Goal: Navigation & Orientation: Find specific page/section

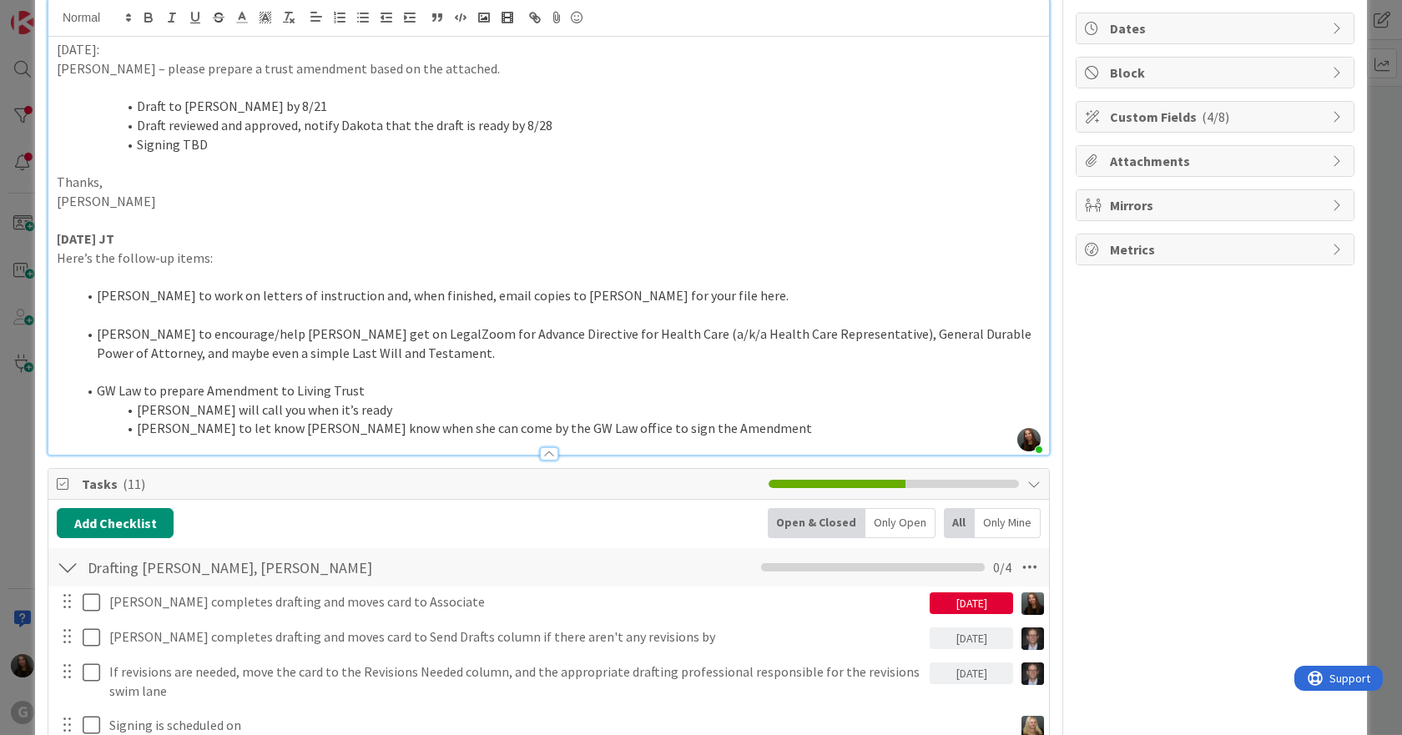
scroll to position [167, 0]
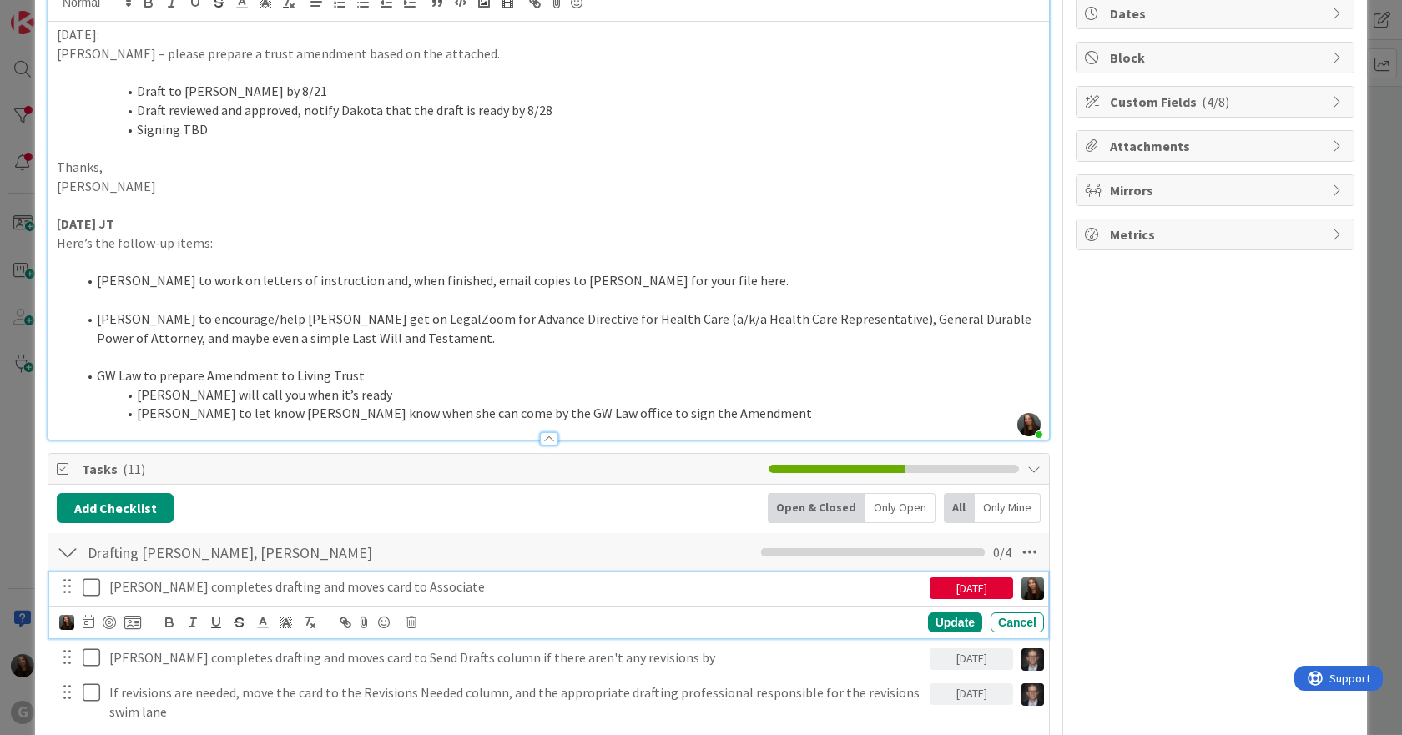
click at [94, 589] on icon at bounding box center [95, 587] width 25 height 20
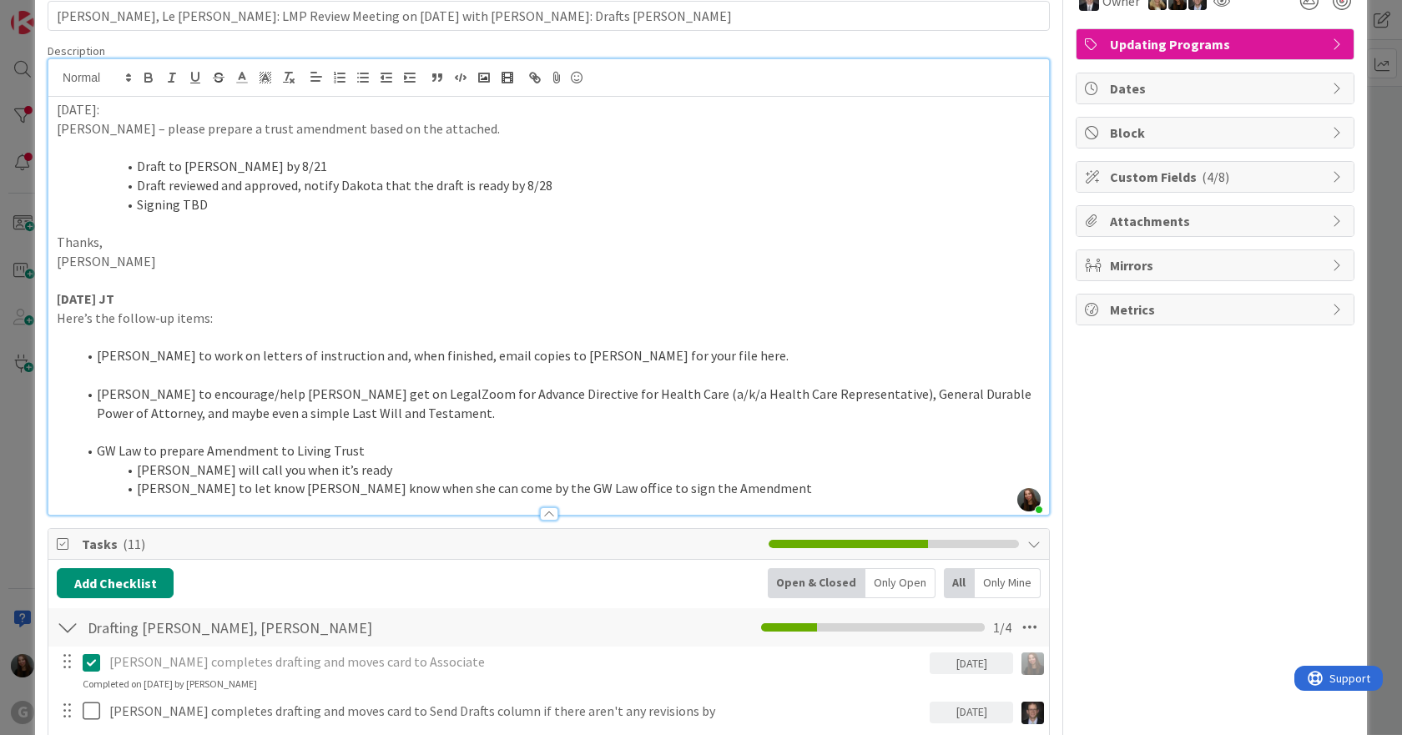
scroll to position [0, 0]
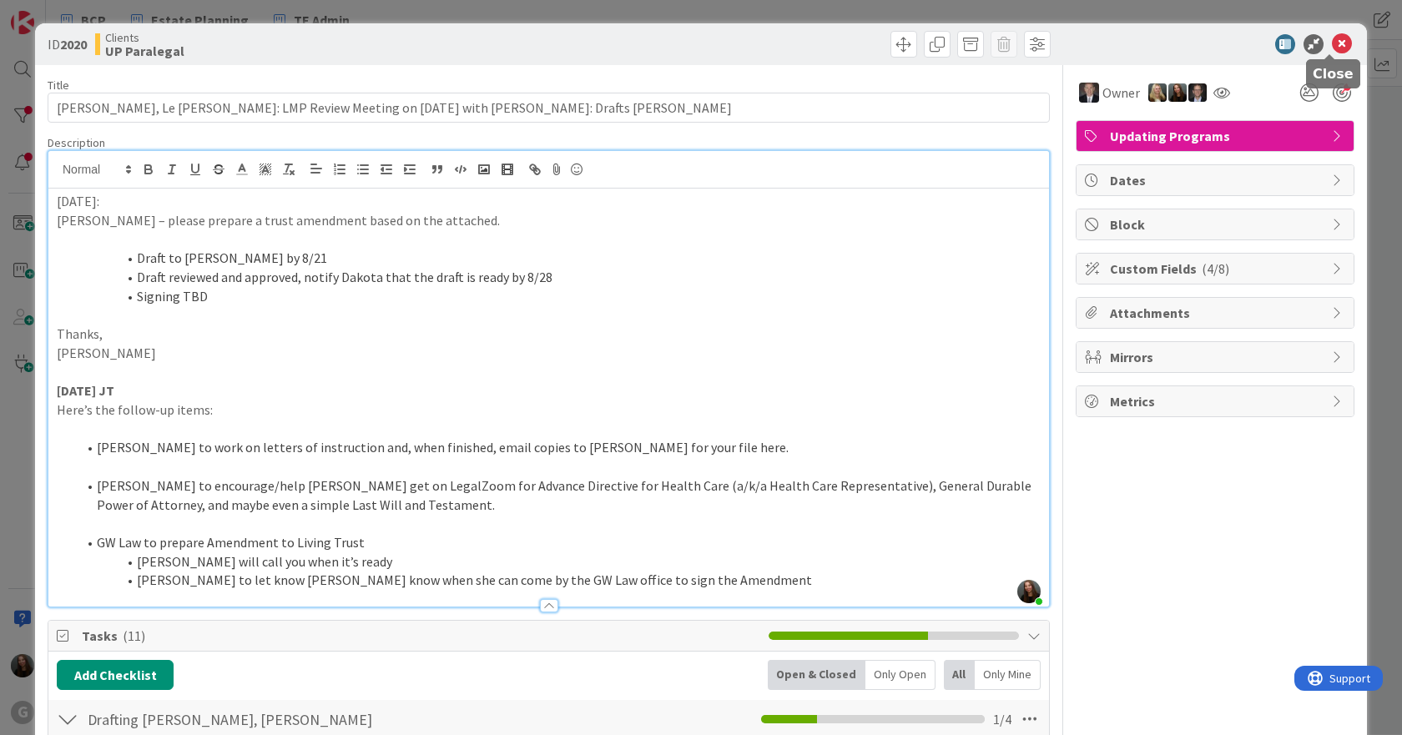
click at [1332, 44] on icon at bounding box center [1342, 44] width 20 height 20
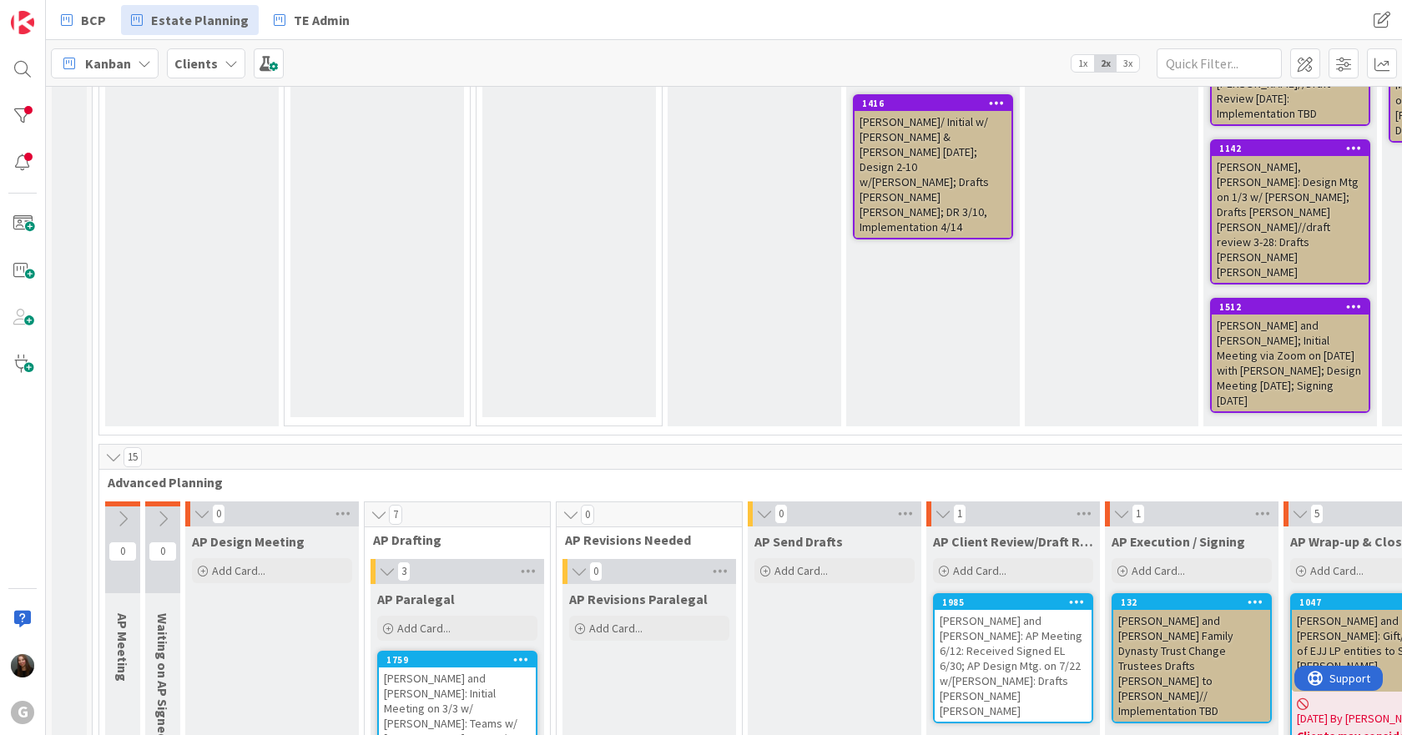
scroll to position [1379, 0]
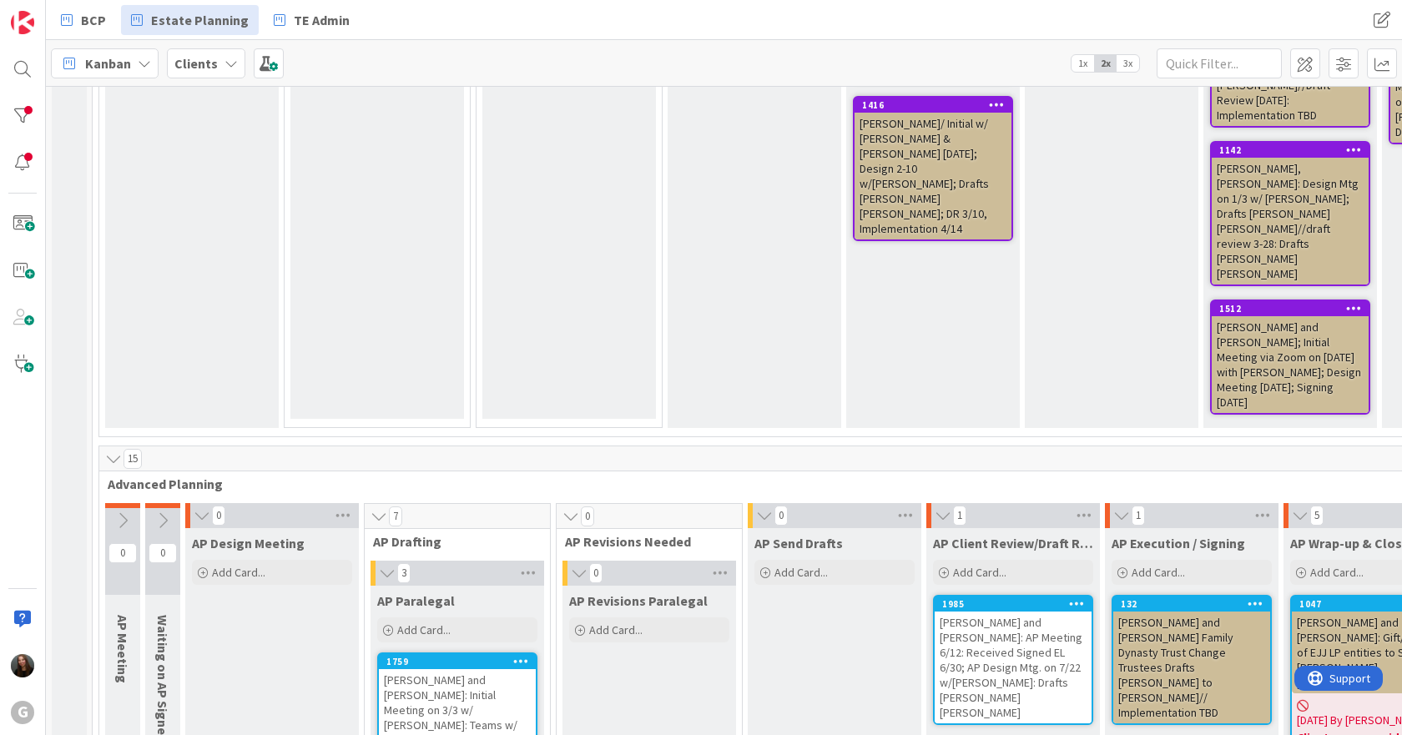
click at [1000, 612] on div "[PERSON_NAME] and [PERSON_NAME]: AP Meeting 6/12: Received Signed EL 6/30; AP D…" at bounding box center [1013, 668] width 157 height 112
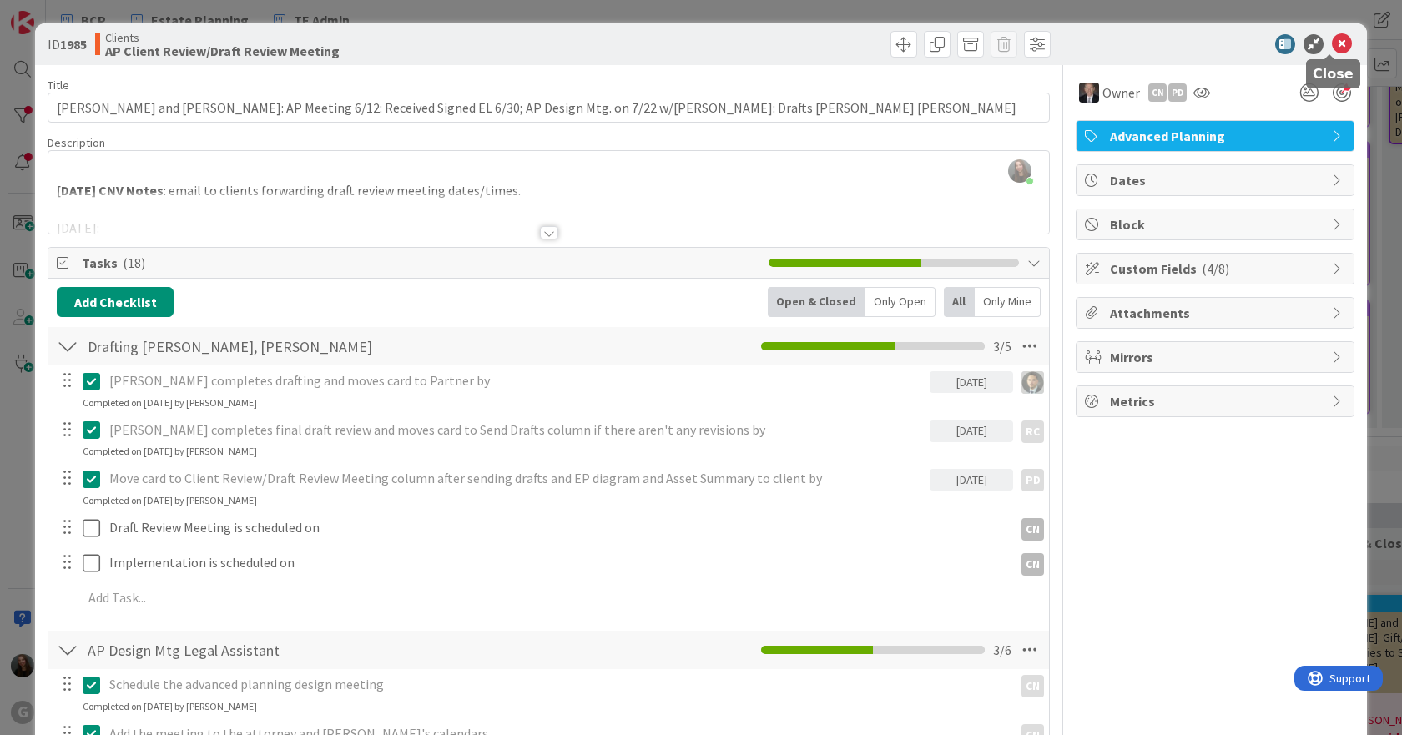
click at [1335, 38] on icon at bounding box center [1342, 44] width 20 height 20
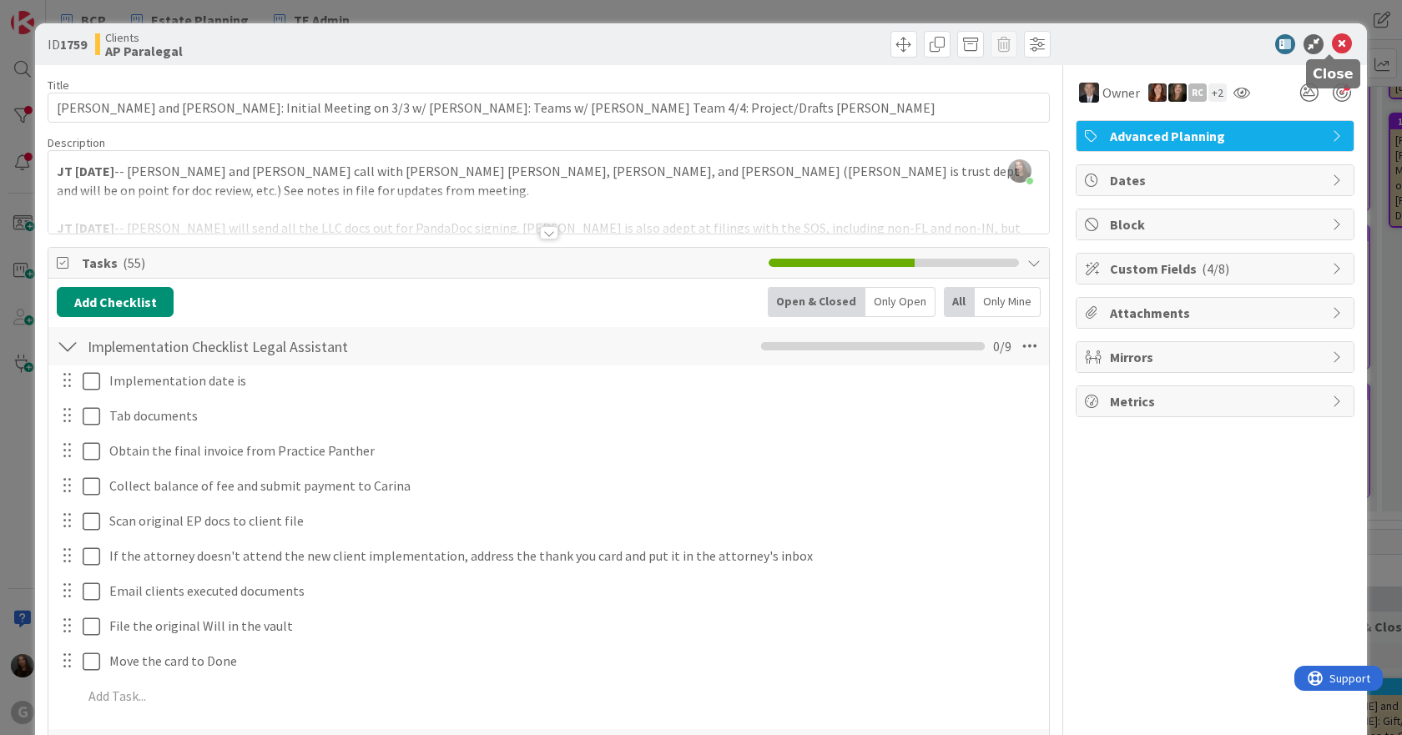
click at [1332, 36] on icon at bounding box center [1342, 44] width 20 height 20
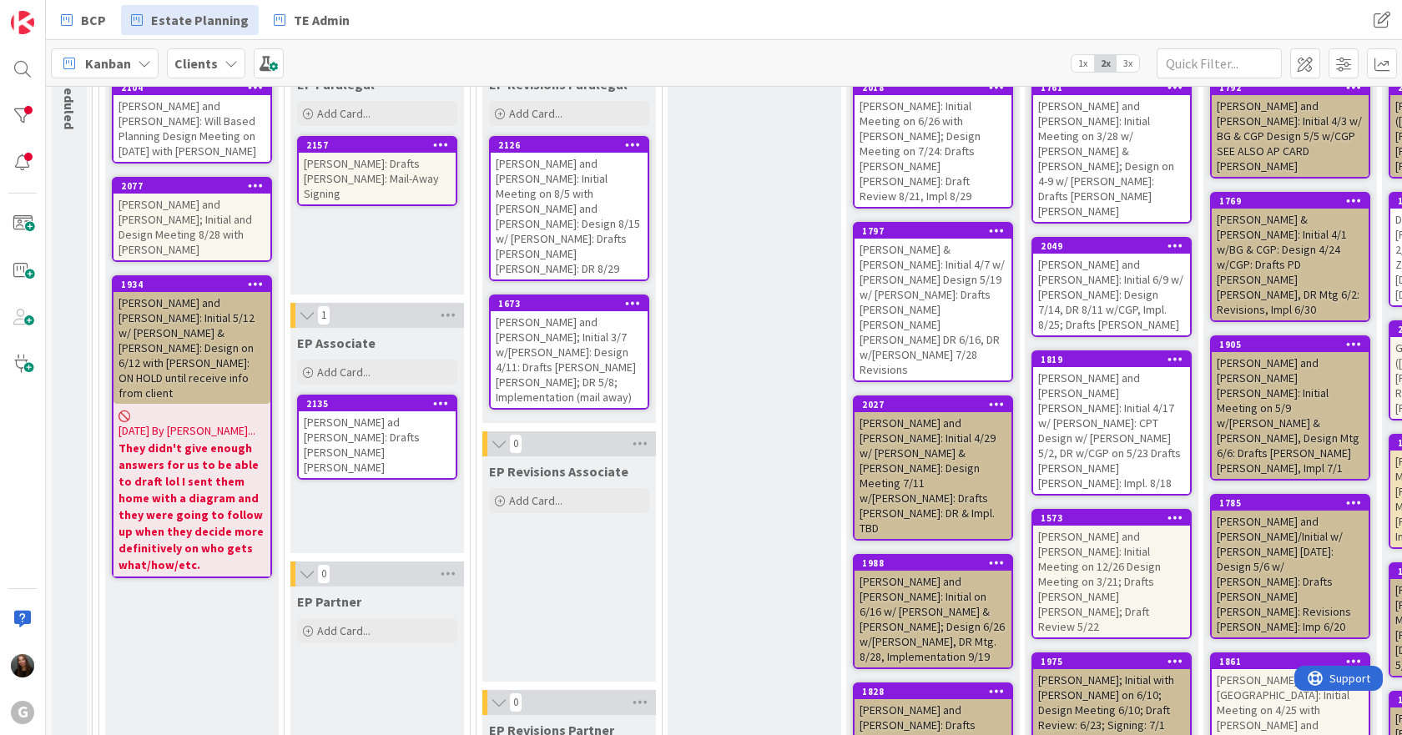
scroll to position [211, 0]
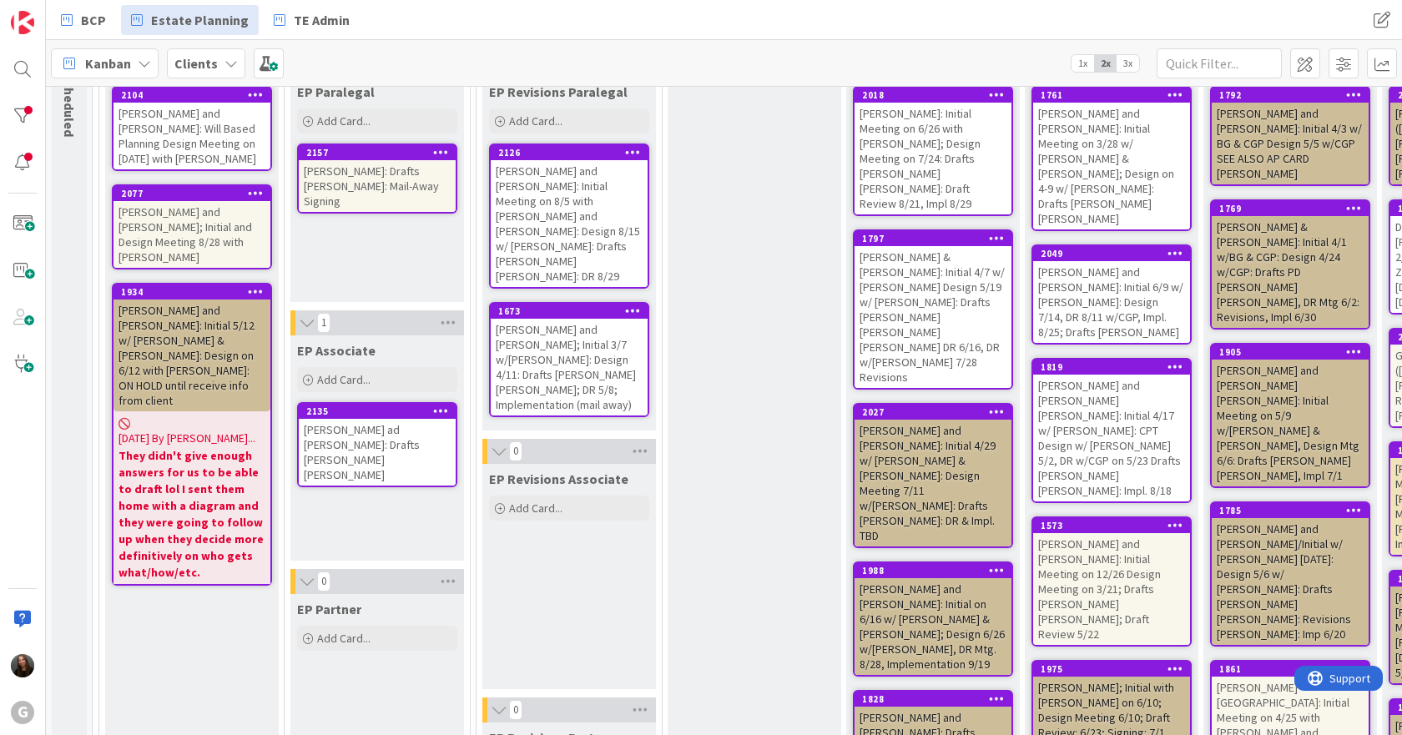
click at [317, 179] on div "[PERSON_NAME]: Drafts [PERSON_NAME]: Mail-Away Signing" at bounding box center [377, 186] width 157 height 52
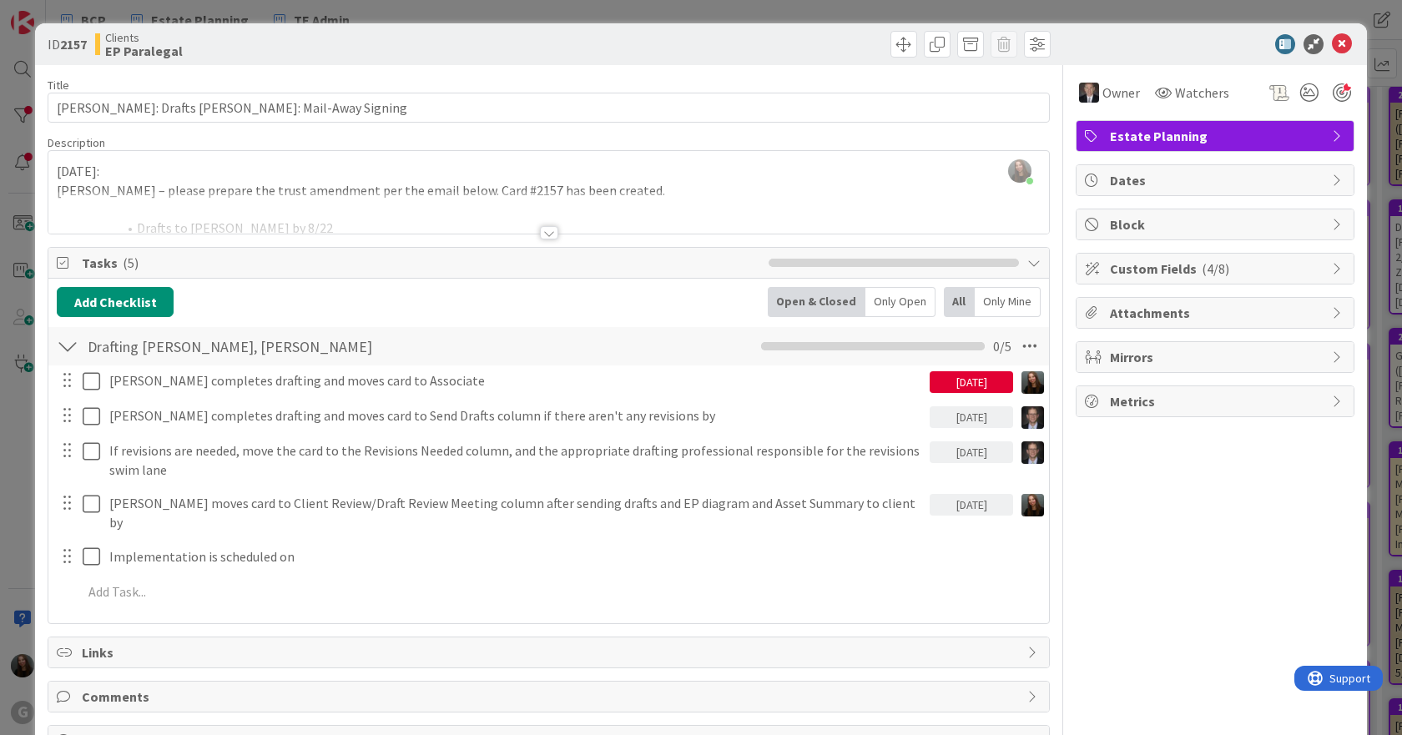
click at [540, 235] on div at bounding box center [549, 232] width 18 height 13
